Goal: Find specific page/section: Find specific page/section

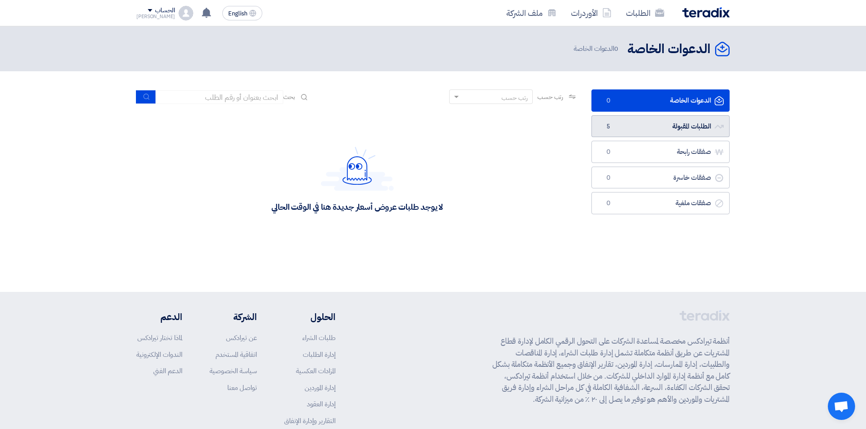
click at [661, 122] on link "الطلبات المقبولة الطلبات المقبولة 5" at bounding box center [660, 126] width 138 height 22
